Goal: Task Accomplishment & Management: Manage account settings

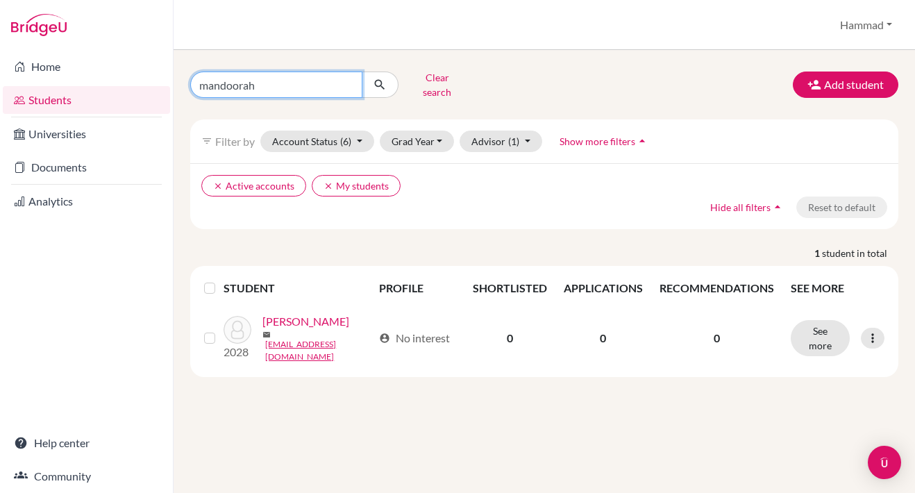
click at [345, 83] on input "mandoorah" at bounding box center [276, 85] width 172 height 26
type input "[PERSON_NAME]"
click at [380, 80] on button "submit" at bounding box center [380, 85] width 37 height 26
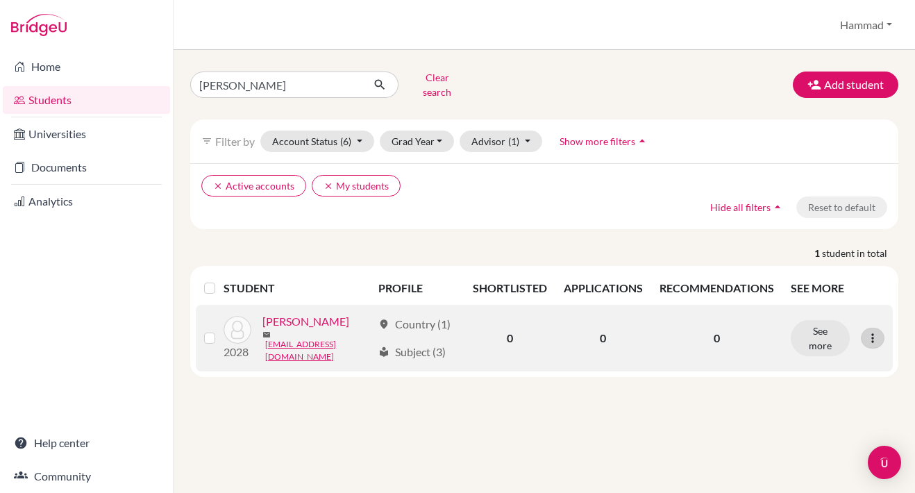
click at [876, 331] on icon at bounding box center [873, 338] width 14 height 14
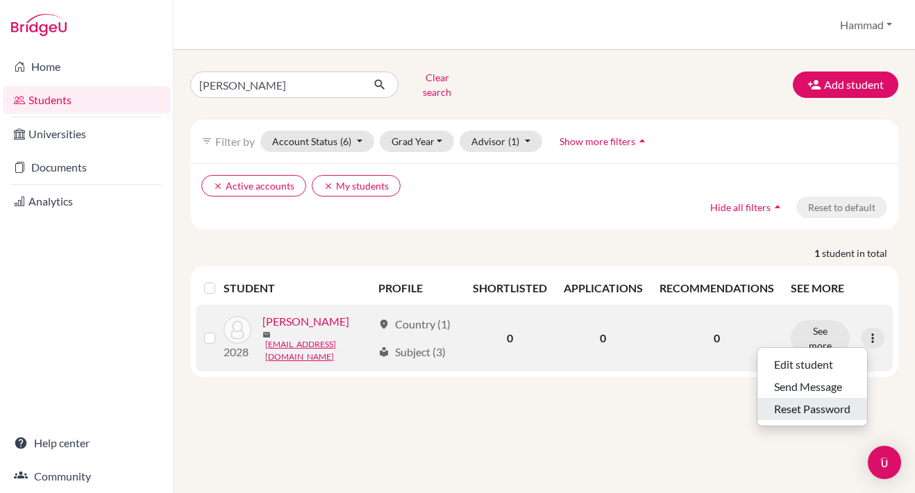
click at [844, 398] on button "Reset Password" at bounding box center [812, 409] width 110 height 22
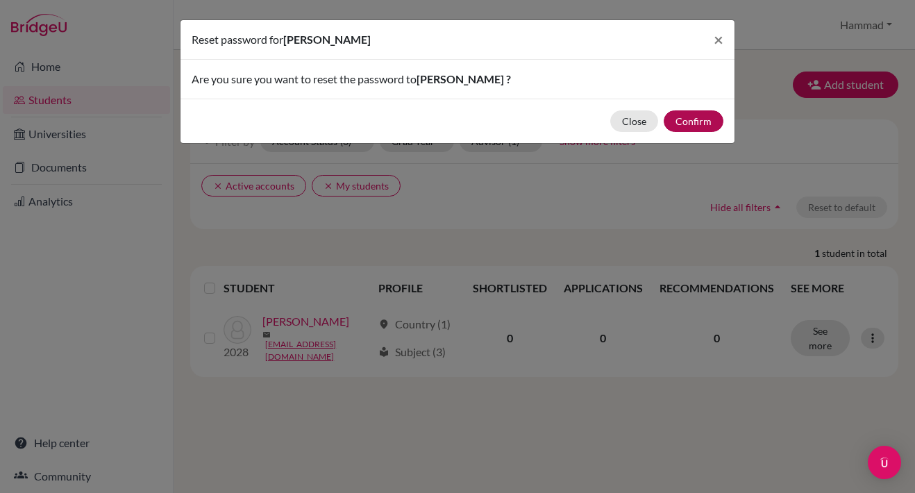
click at [698, 120] on button "Confirm" at bounding box center [694, 121] width 60 height 22
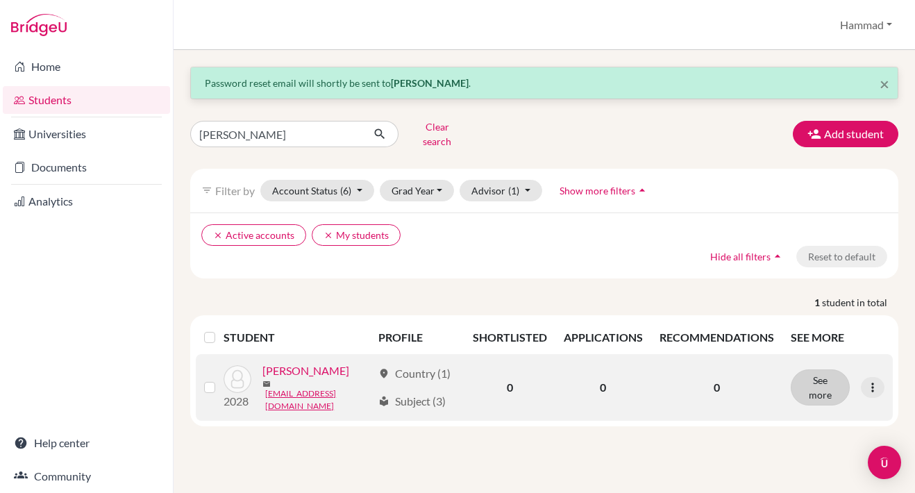
click at [821, 371] on button "See more" at bounding box center [820, 387] width 59 height 36
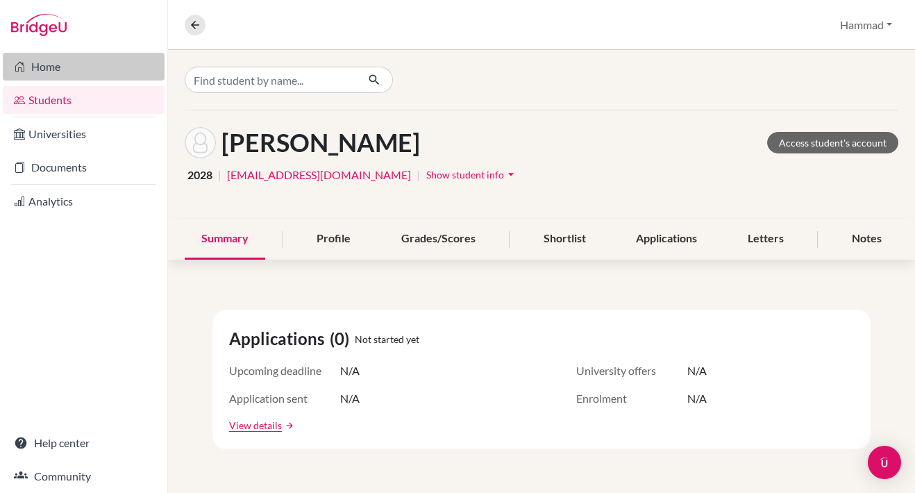
click at [49, 56] on link "Home" at bounding box center [84, 67] width 162 height 28
